Goal: Task Accomplishment & Management: Manage account settings

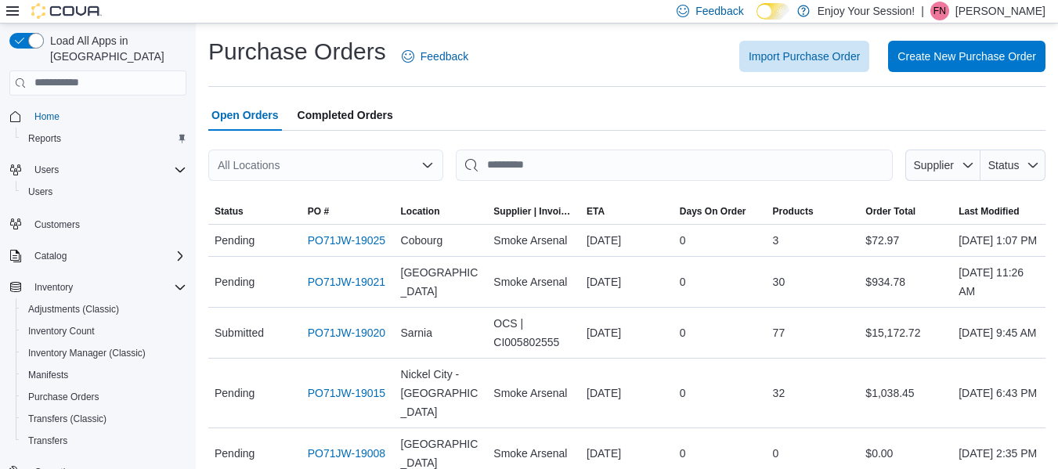
click at [986, 5] on p "[PERSON_NAME]" at bounding box center [1000, 11] width 90 height 19
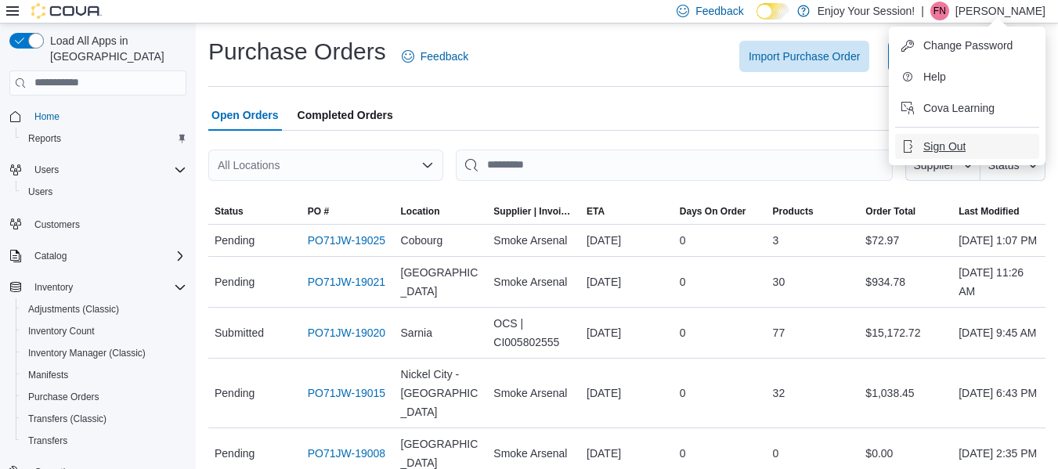
click at [931, 142] on span "Sign Out" at bounding box center [944, 147] width 42 height 16
